Goal: Obtain resource: Download file/media

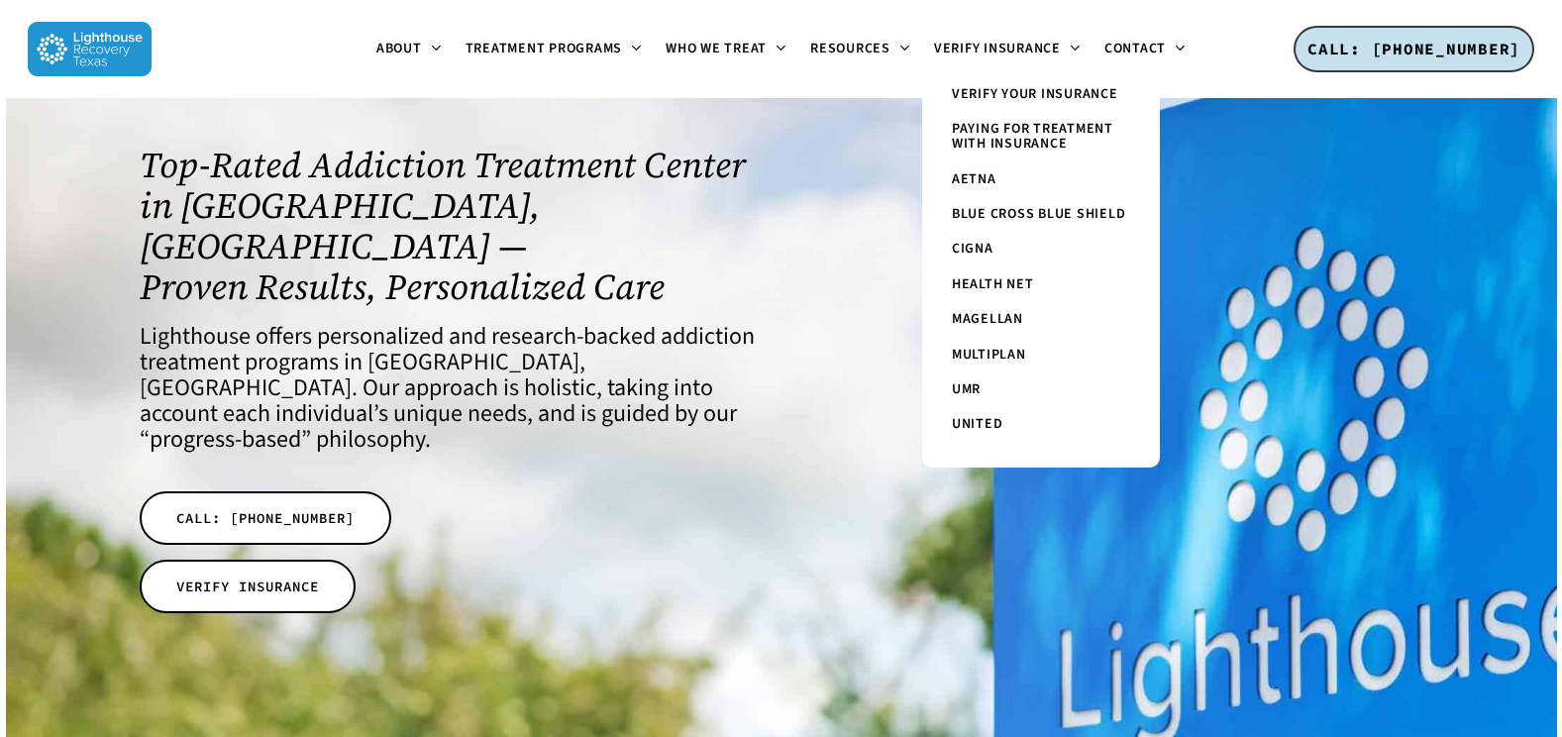
scroll to position [6, 0]
click at [1008, 130] on span "Paying for Treatment with Insurance" at bounding box center [1032, 136] width 161 height 35
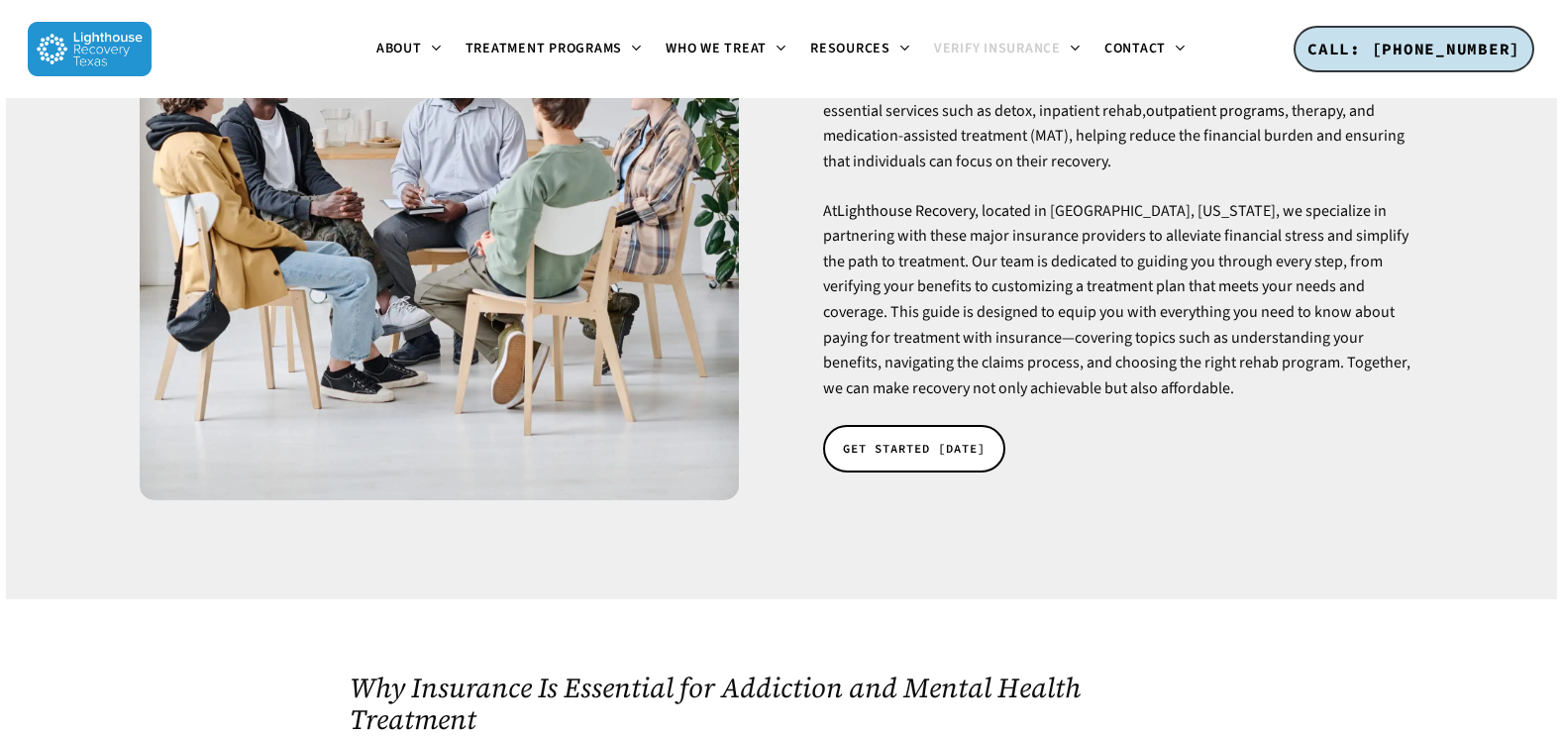
scroll to position [594, 0]
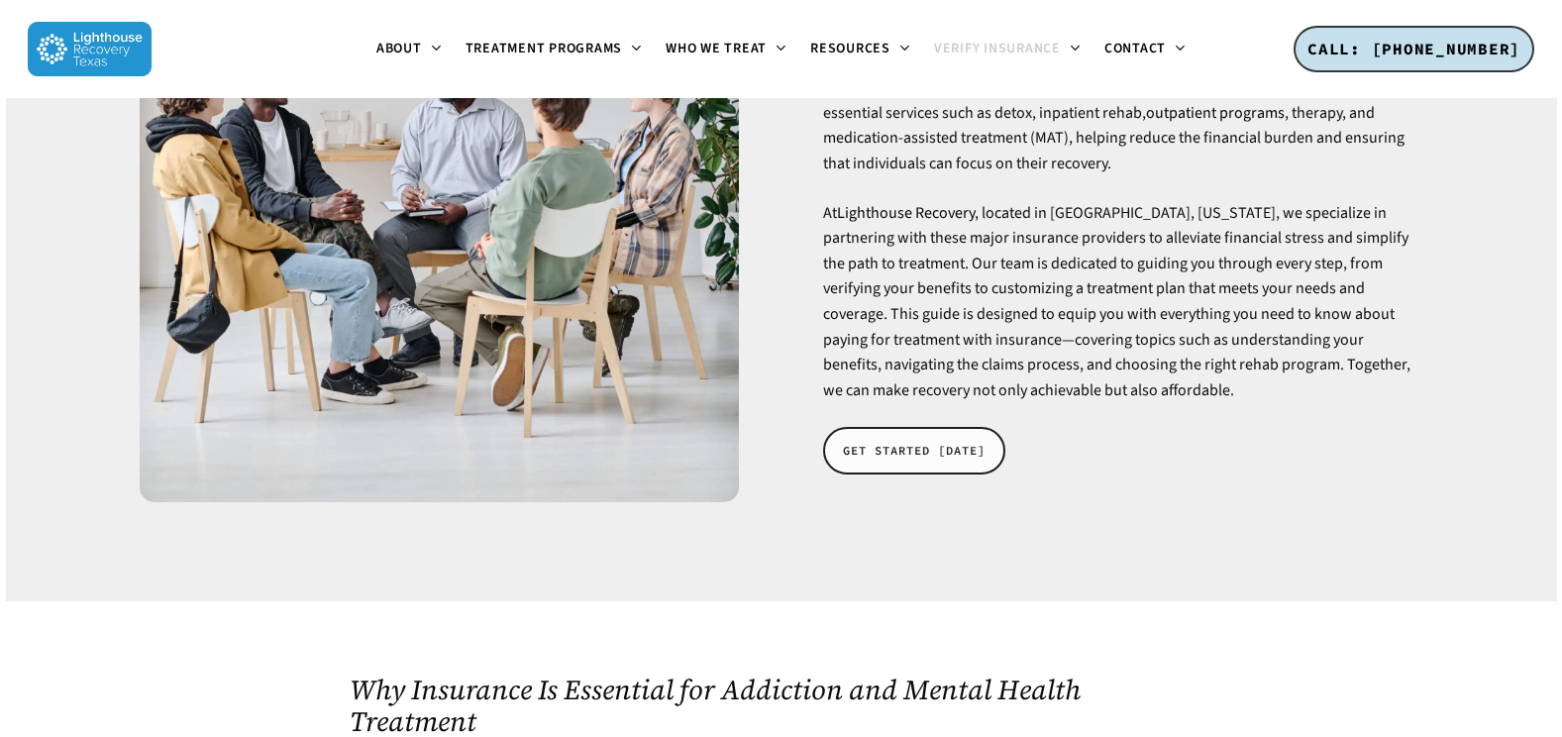
click at [918, 454] on span "GET STARTED [DATE]" at bounding box center [914, 451] width 143 height 20
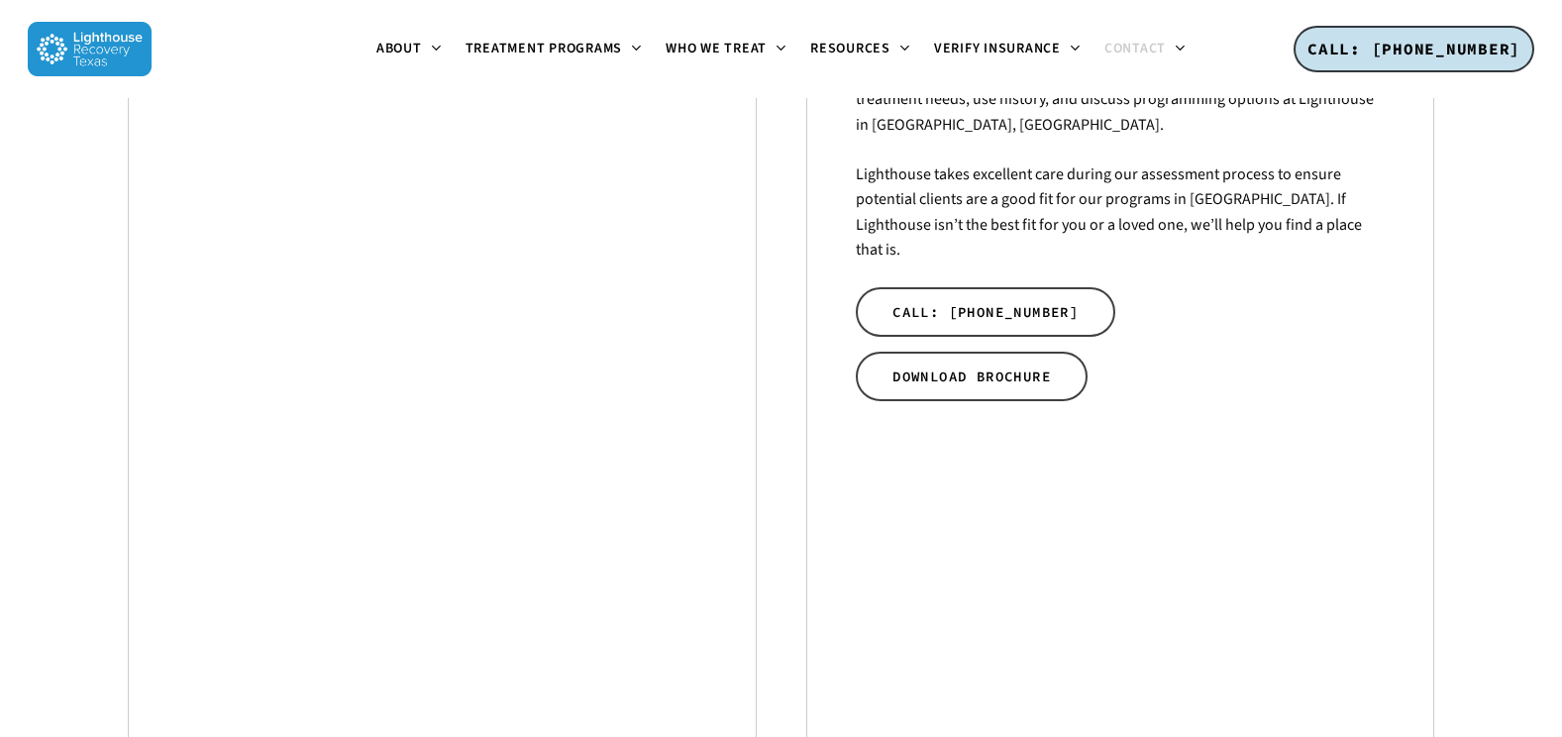
scroll to position [792, 0]
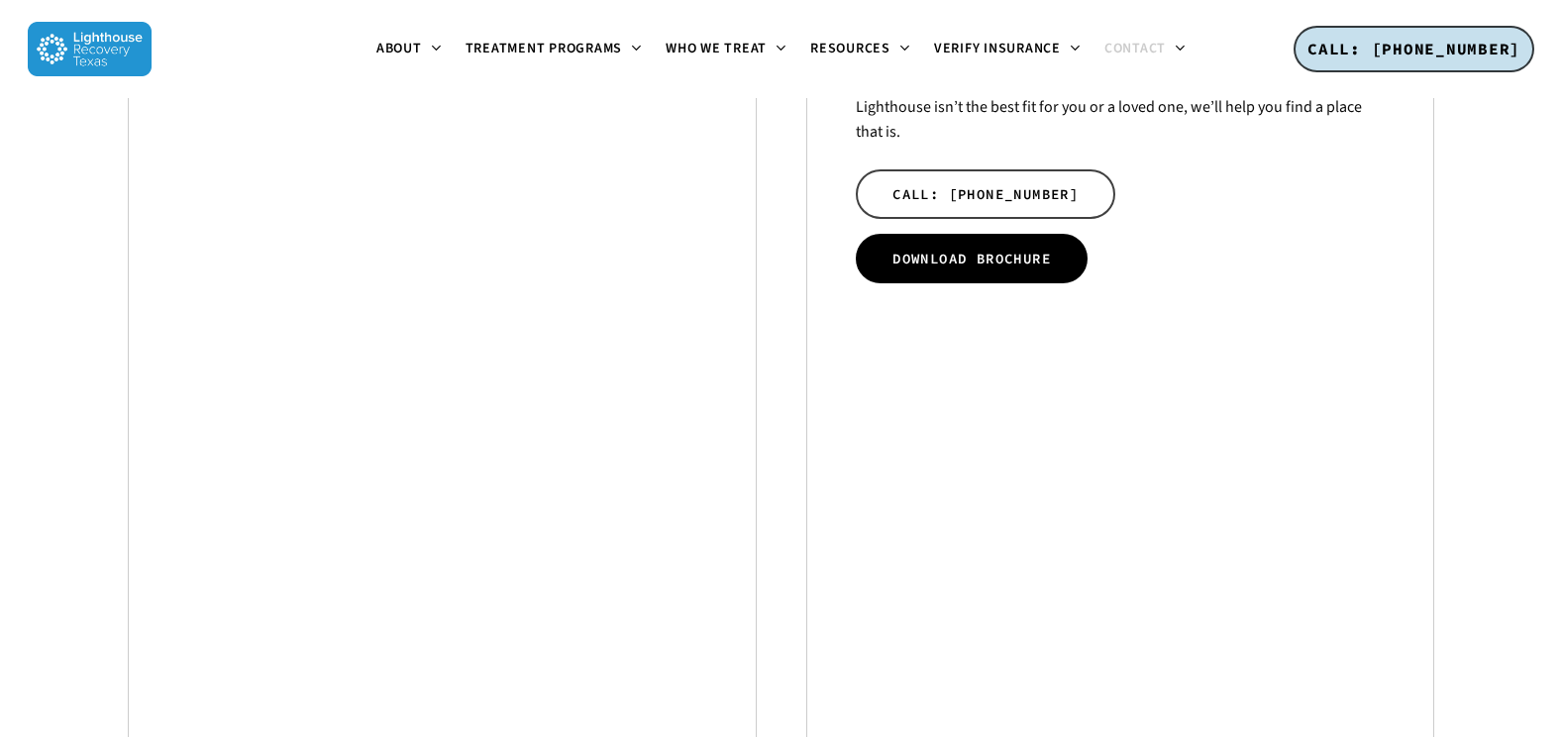
click at [1005, 234] on link "DOWNLOAD BROCHURE" at bounding box center [972, 259] width 232 height 50
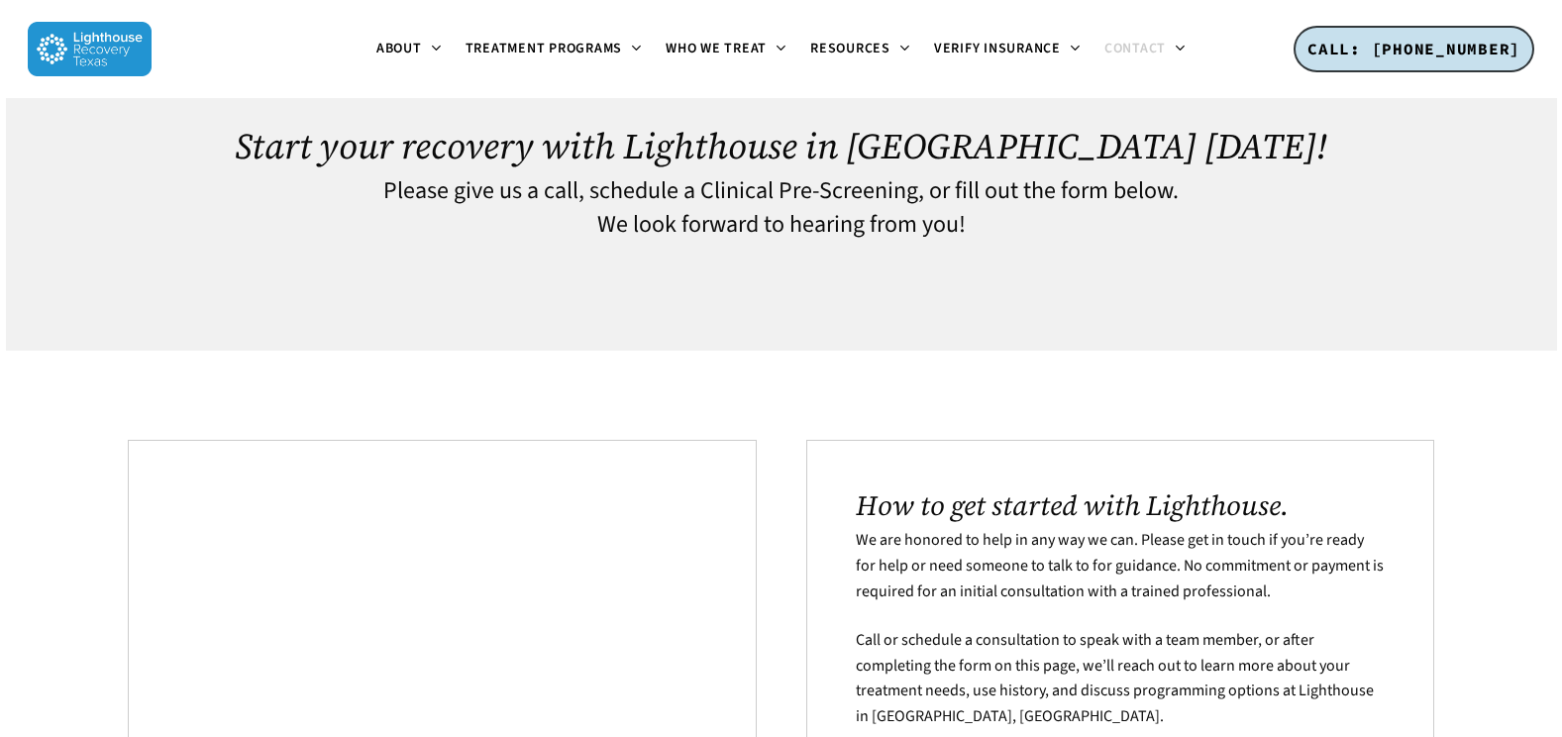
scroll to position [0, 0]
